Goal: Navigation & Orientation: Find specific page/section

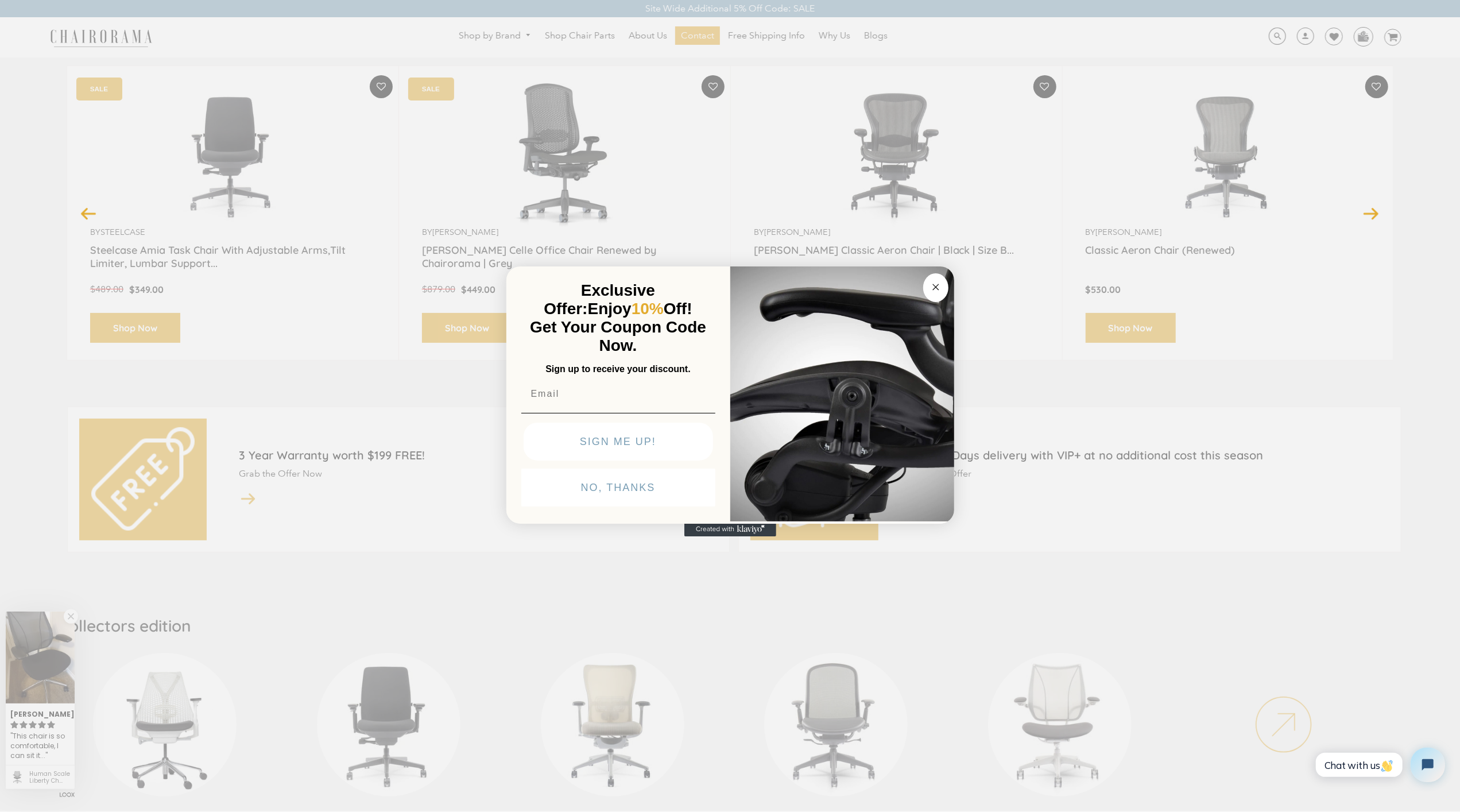
scroll to position [85, 0]
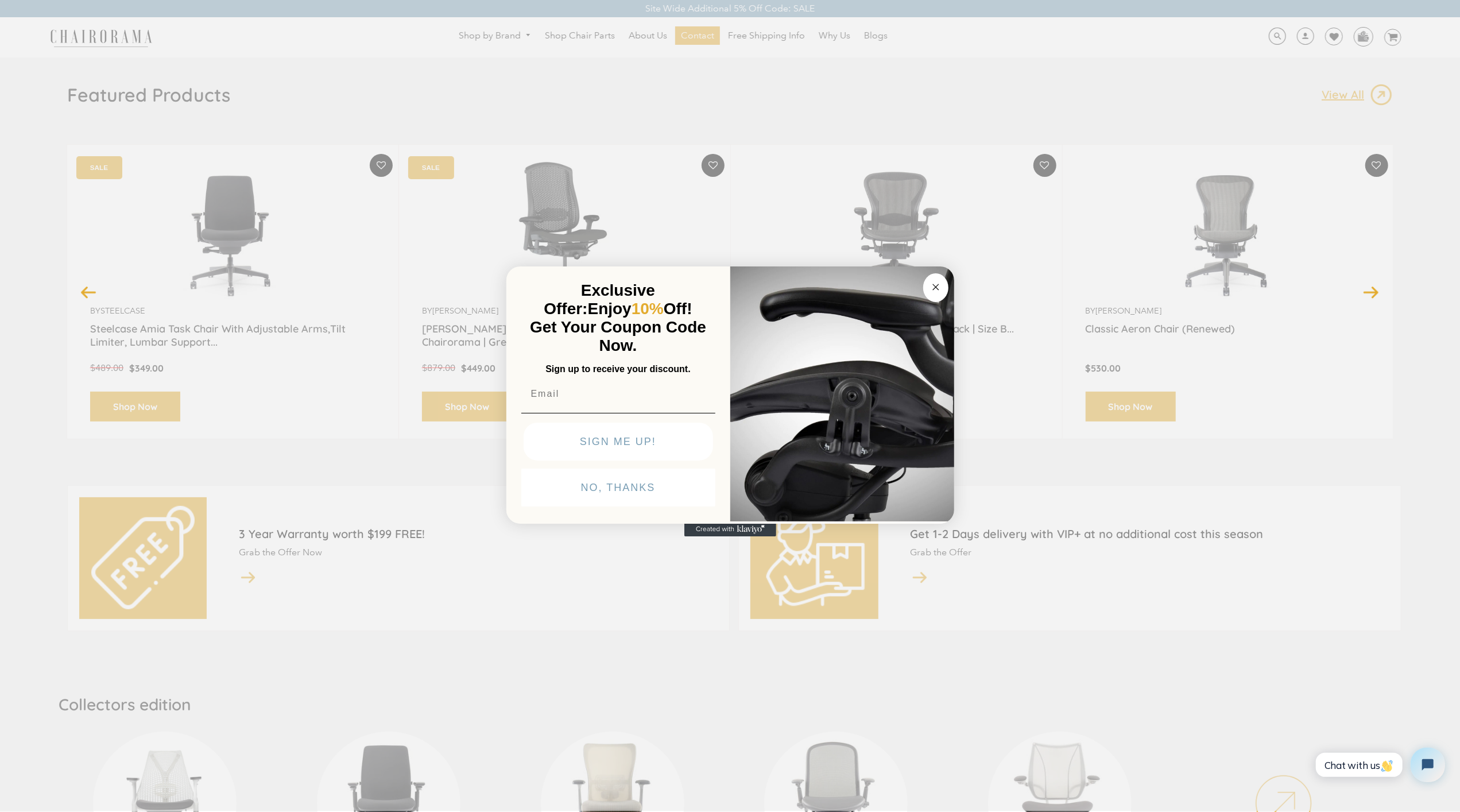
click at [164, 395] on div "Close dialog Exclusive Offer: Enjoy 10% Off! Get Your Coupon Code Now. Sign up …" at bounding box center [730, 405] width 1460 height 812
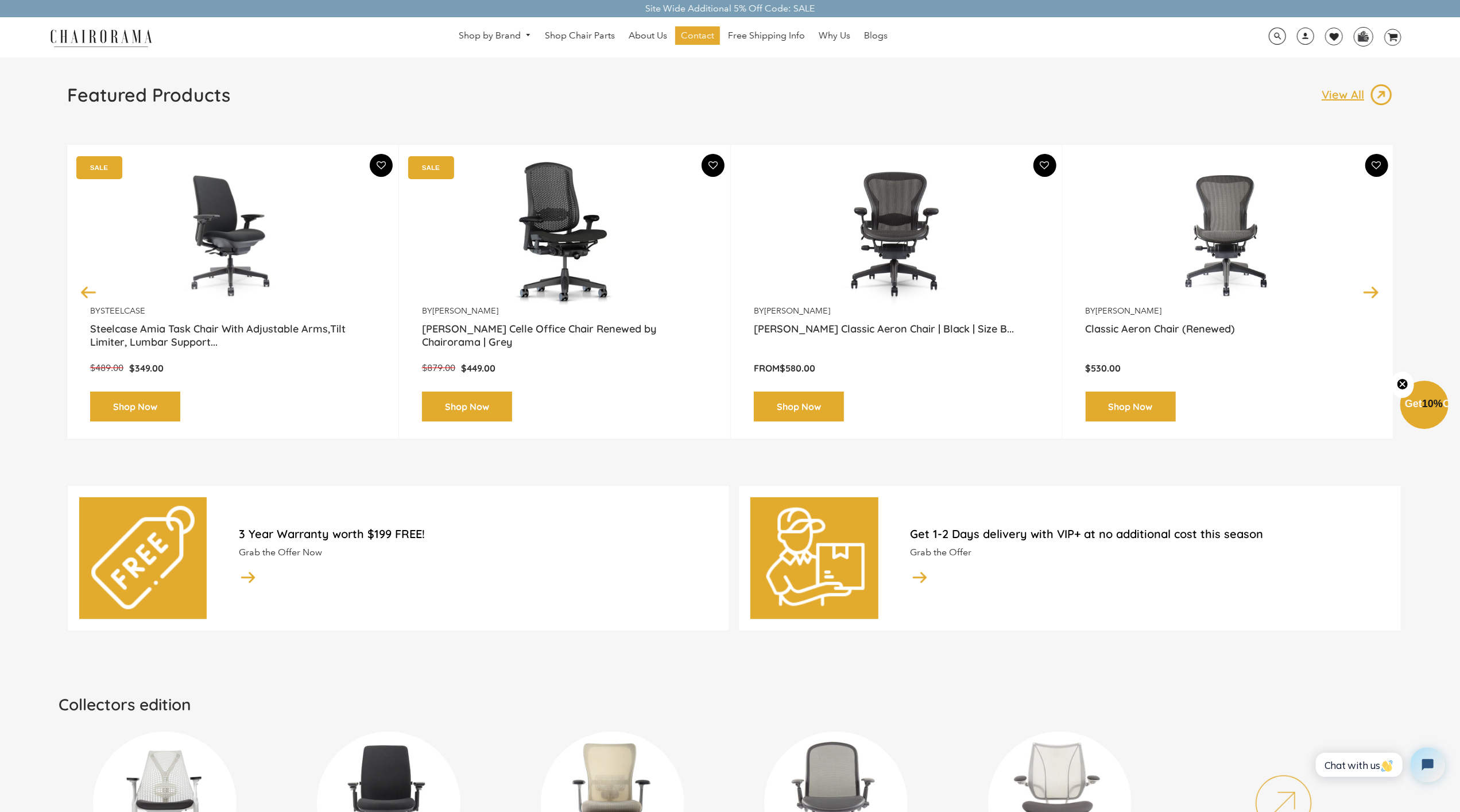
click at [164, 395] on link "Shop Now" at bounding box center [134, 407] width 90 height 31
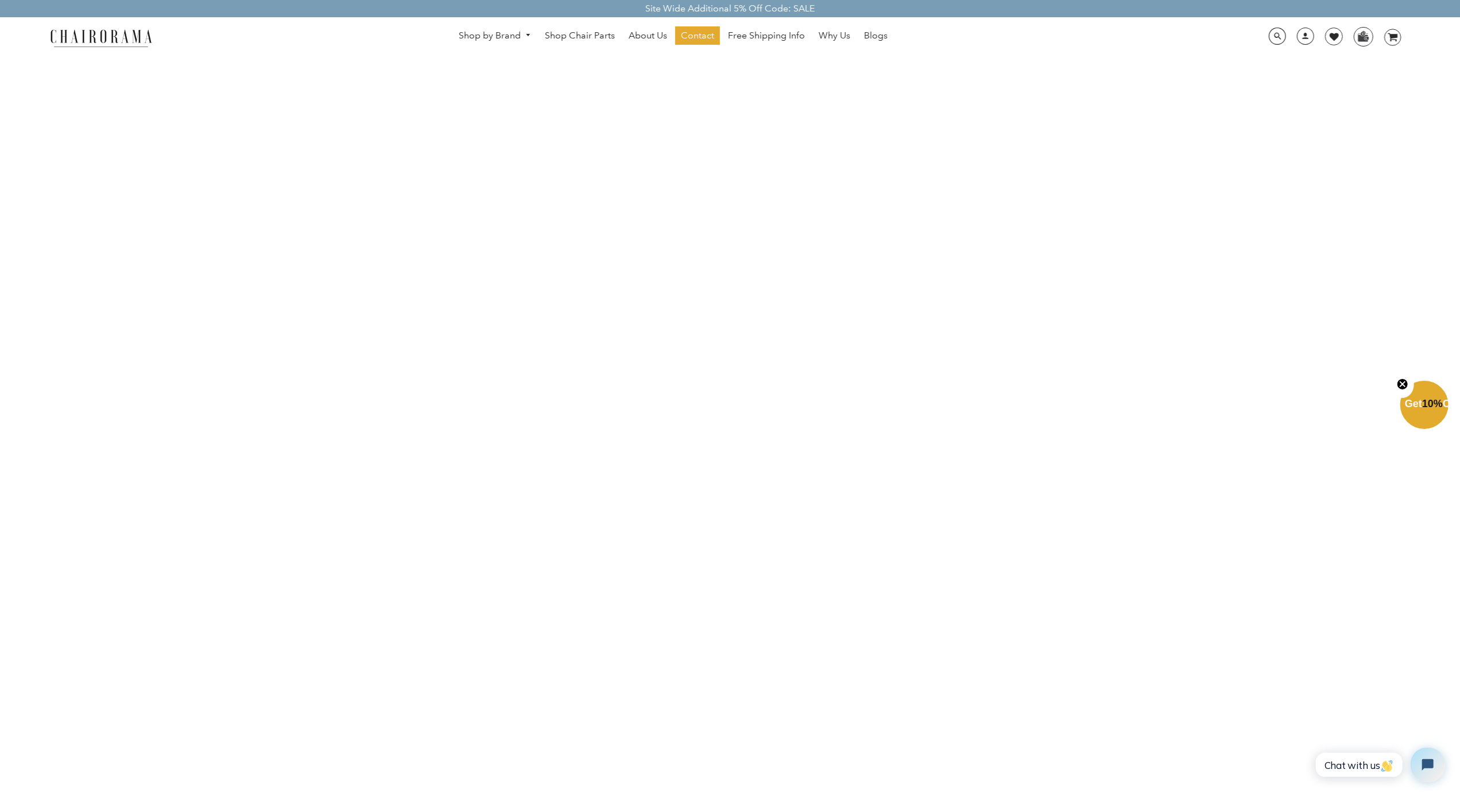
scroll to position [1561, 0]
click at [861, 44] on link "Blogs" at bounding box center [876, 35] width 35 height 18
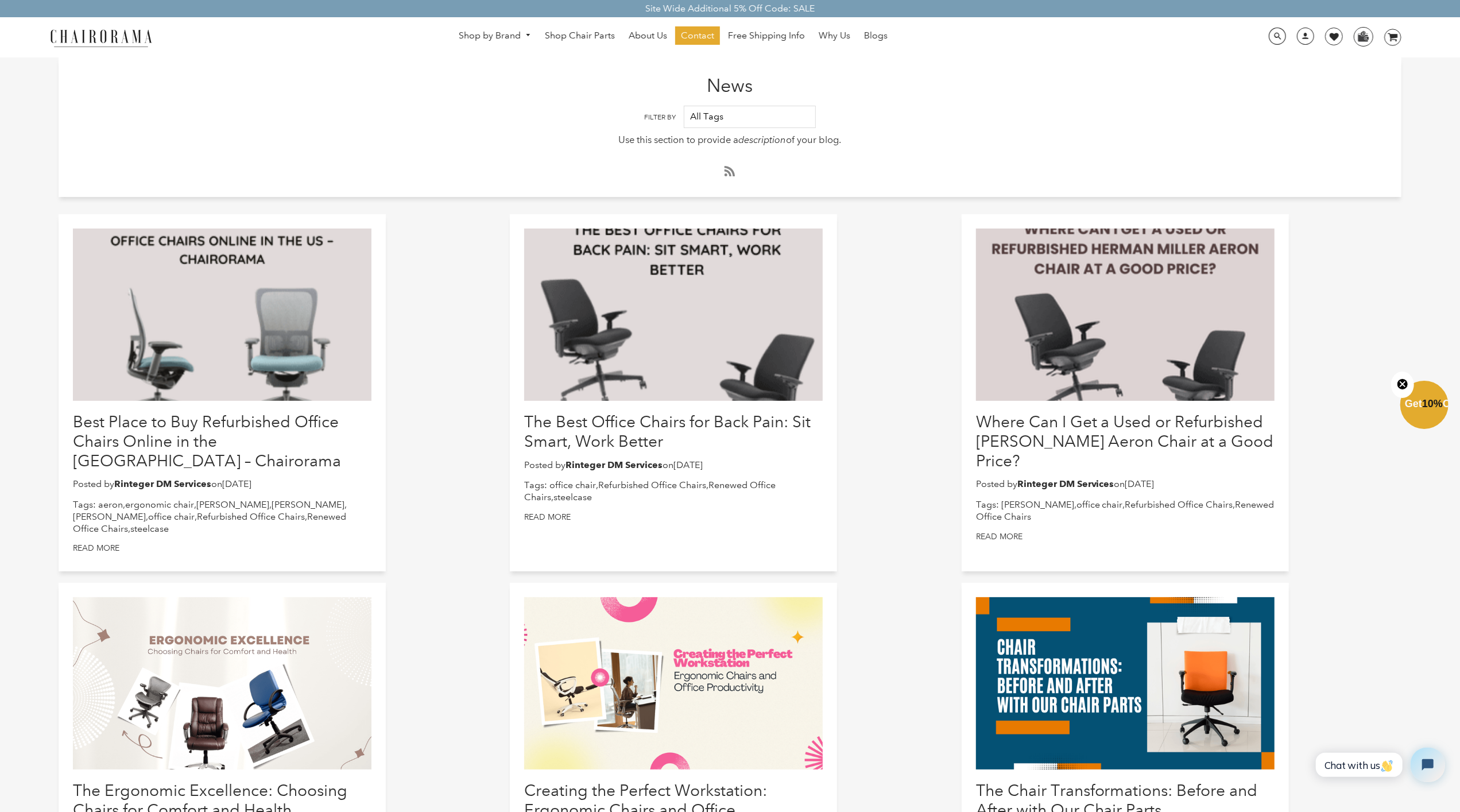
click at [861, 44] on link "Blogs" at bounding box center [876, 35] width 35 height 18
